Goal: Task Accomplishment & Management: Use online tool/utility

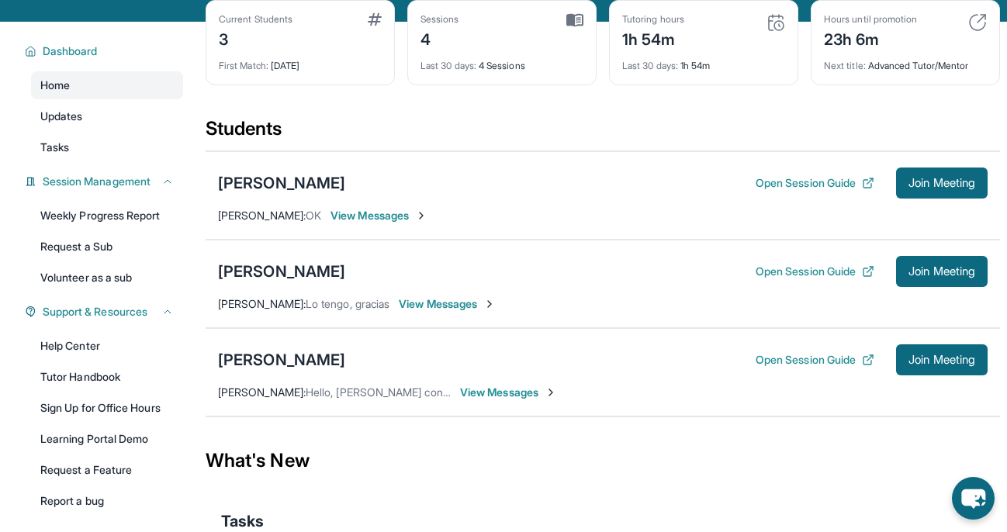
scroll to position [80, 0]
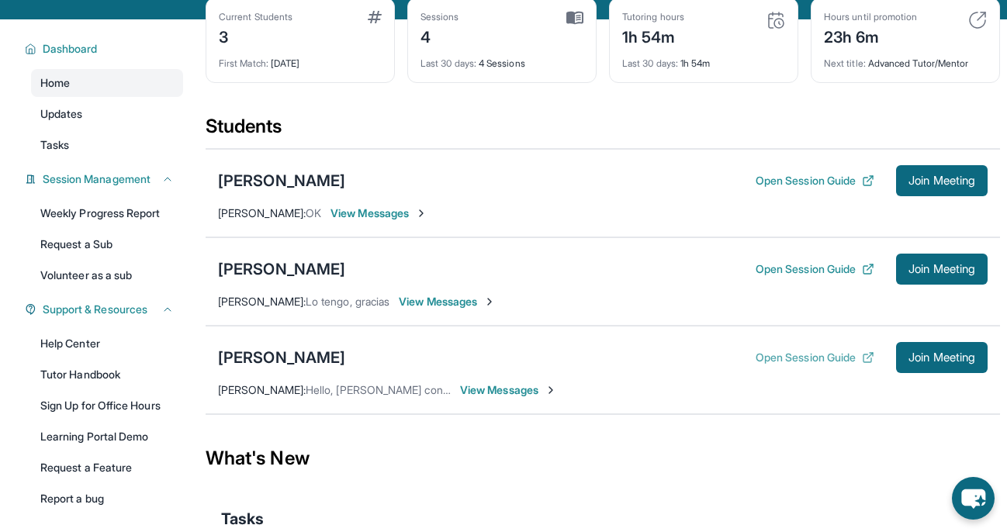
click at [775, 357] on button "Open Session Guide" at bounding box center [814, 358] width 119 height 16
click at [814, 179] on button "Open Session Guide" at bounding box center [814, 181] width 119 height 16
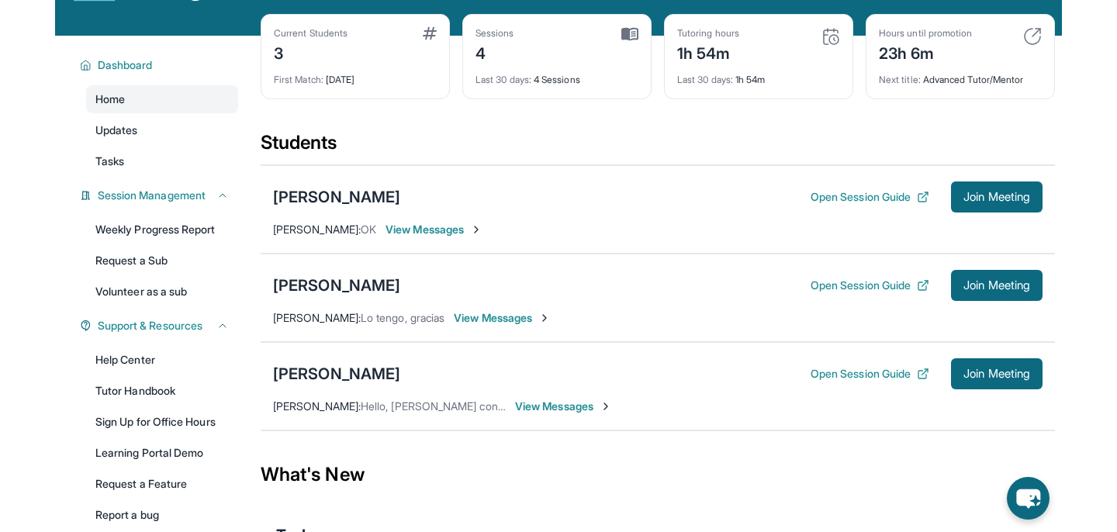
scroll to position [0, 0]
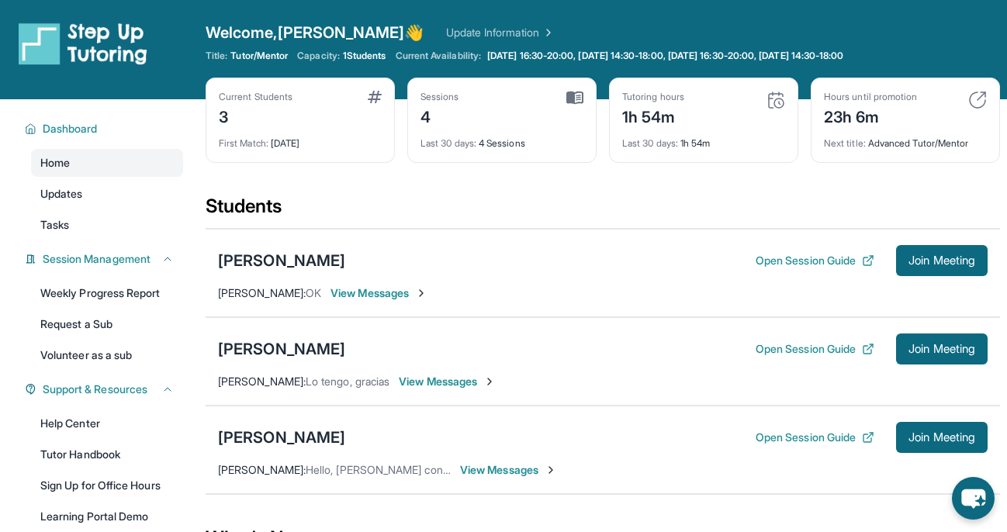
click at [582, 92] on img at bounding box center [574, 98] width 17 height 14
click at [446, 30] on link "Update Information" at bounding box center [500, 33] width 109 height 16
click at [921, 438] on span "Join Meeting" at bounding box center [941, 437] width 67 height 9
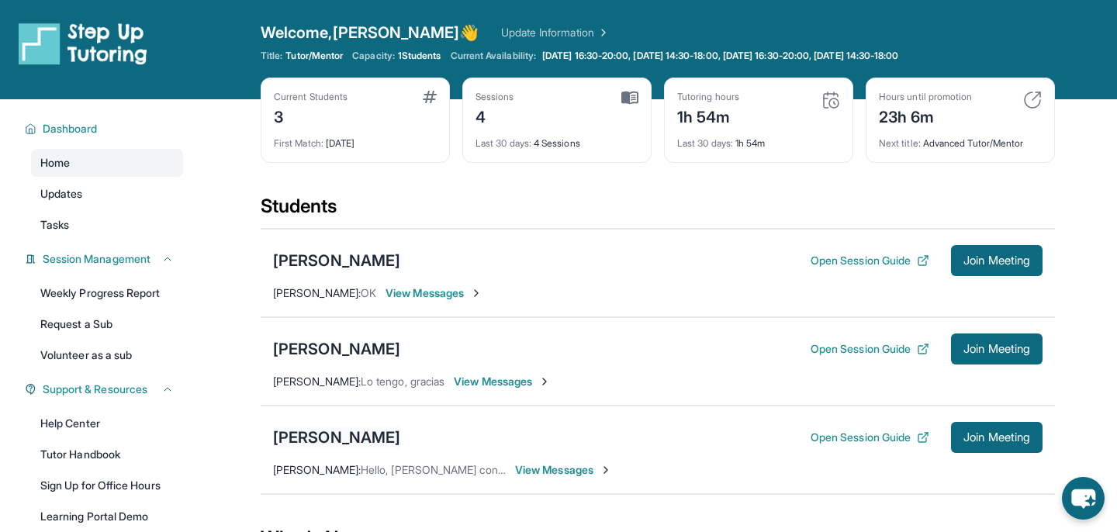
click at [369, 437] on div "[PERSON_NAME]" at bounding box center [336, 437] width 127 height 22
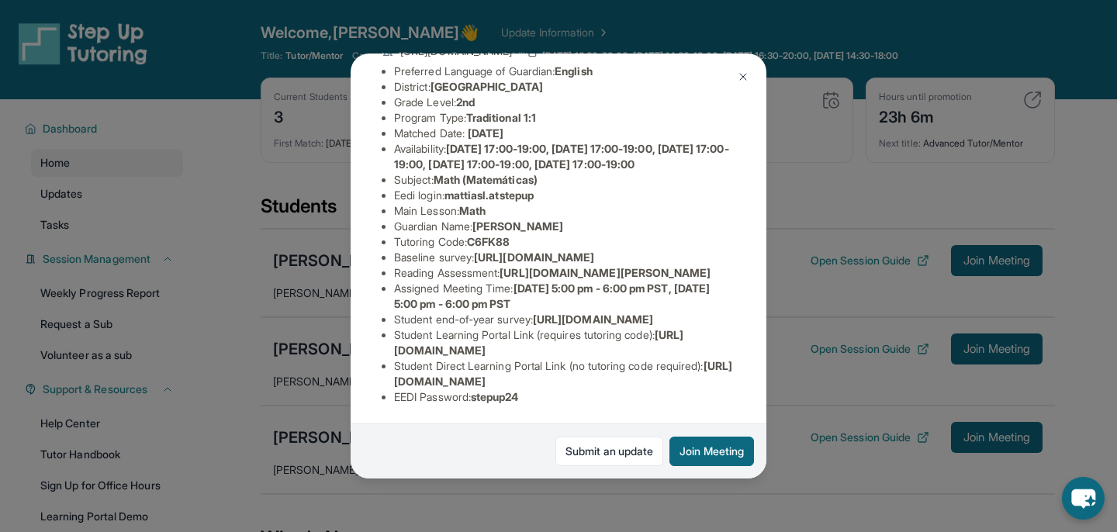
scroll to position [185, 546]
drag, startPoint x: 392, startPoint y: 237, endPoint x: 762, endPoint y: 261, distance: 370.7
click at [762, 261] on div "[PERSON_NAME] Guardian: [PERSON_NAME] Student Information [URL][DOMAIN_NAME] Pr…" at bounding box center [559, 267] width 416 height 426
copy span "[URL][DOMAIN_NAME]"
click at [737, 75] on img at bounding box center [743, 77] width 12 height 12
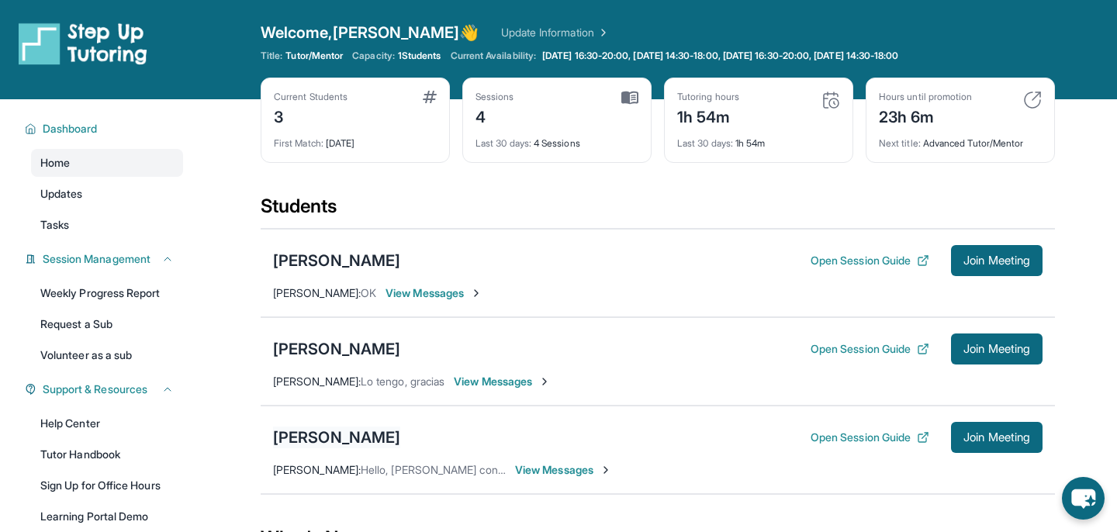
click at [347, 438] on div "[PERSON_NAME]" at bounding box center [336, 437] width 127 height 22
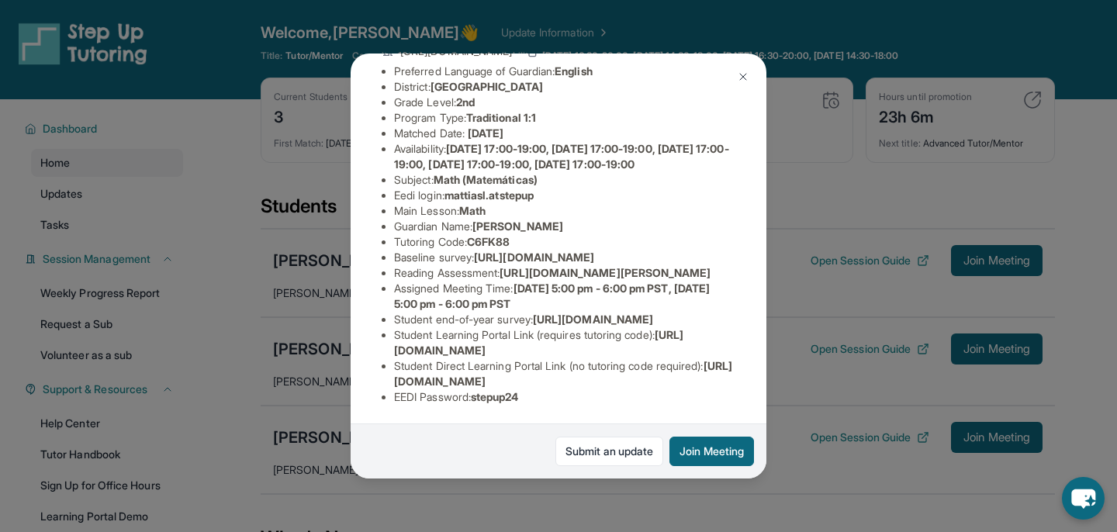
scroll to position [177, 0]
click at [790, 192] on div "[PERSON_NAME] Guardian: [PERSON_NAME] Student Information [URL][DOMAIN_NAME] Pr…" at bounding box center [558, 266] width 1117 height 532
